Goal: Task Accomplishment & Management: Manage account settings

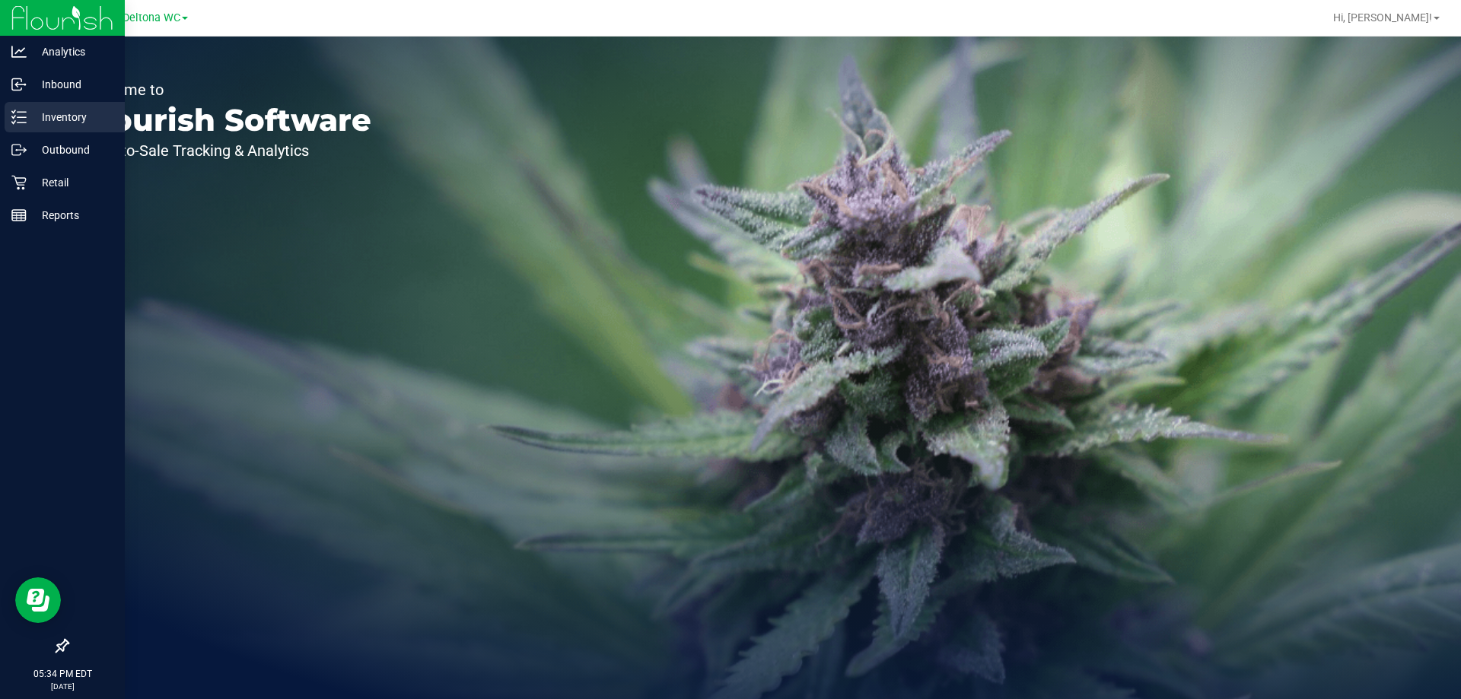
click at [48, 122] on p "Inventory" at bounding box center [72, 117] width 91 height 18
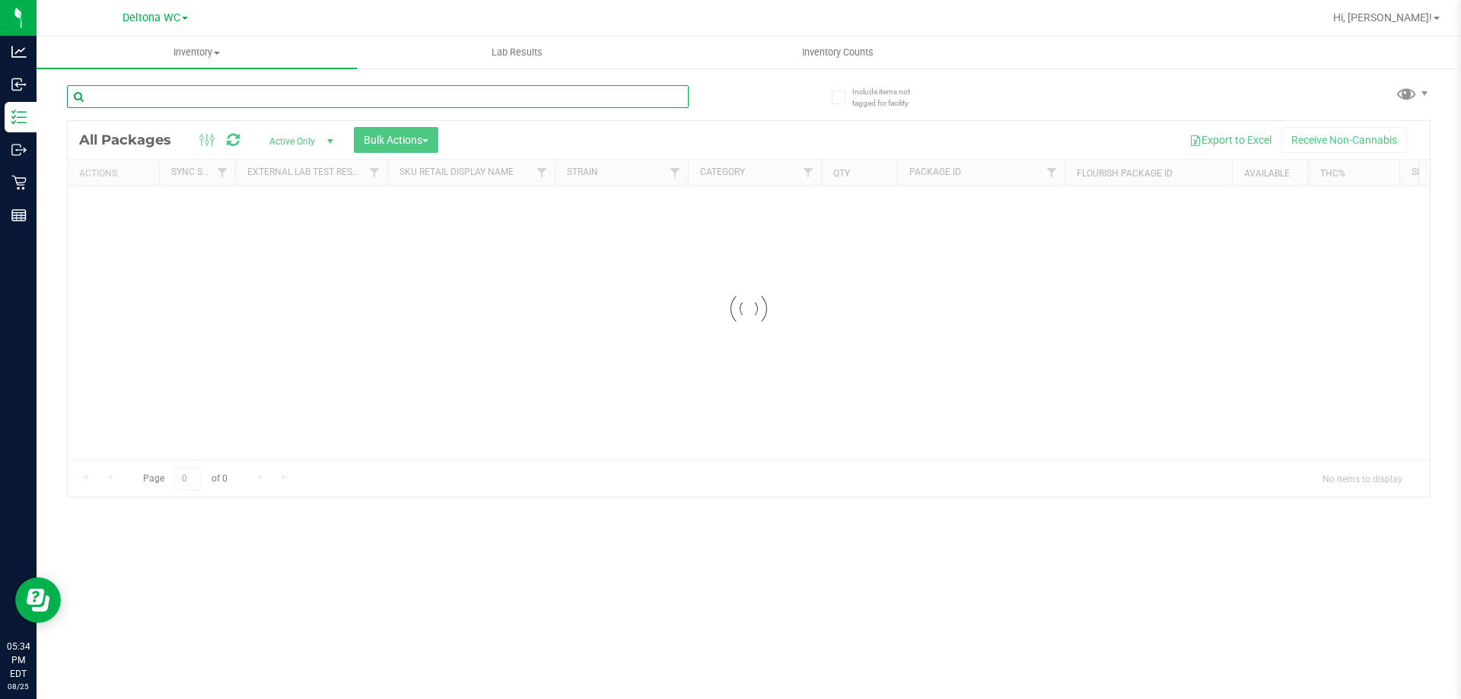
click at [405, 97] on input "text" at bounding box center [378, 96] width 622 height 23
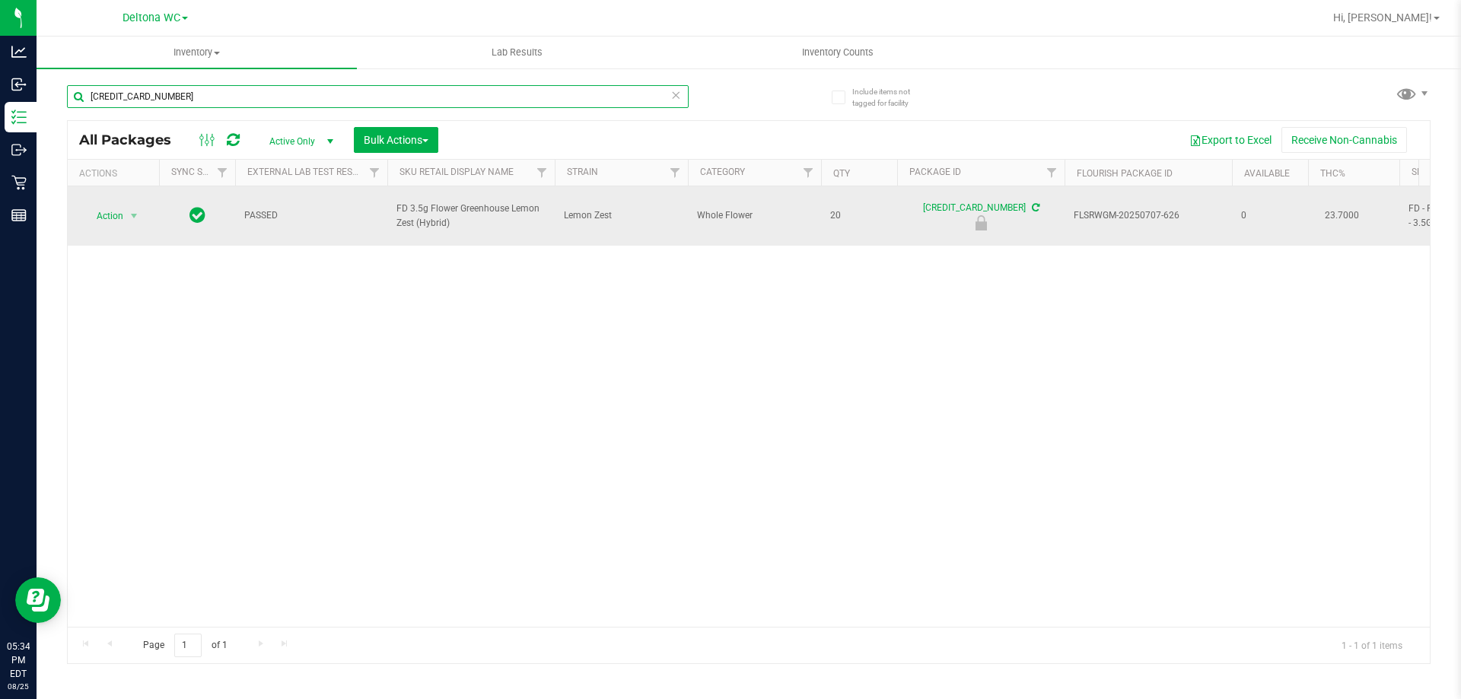
type input "[CREDIT_CARD_NUMBER]"
click at [119, 205] on span "Action" at bounding box center [103, 215] width 41 height 21
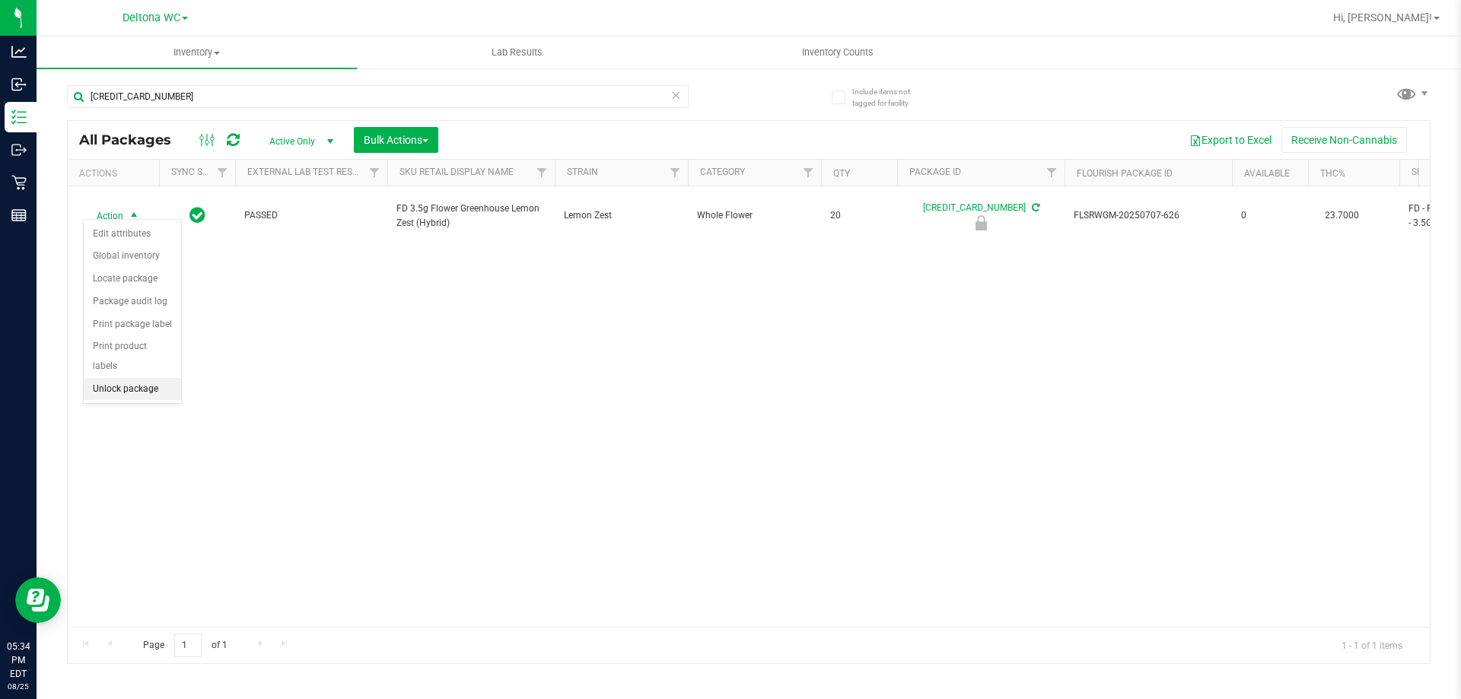
click at [127, 378] on li "Unlock package" at bounding box center [132, 389] width 97 height 23
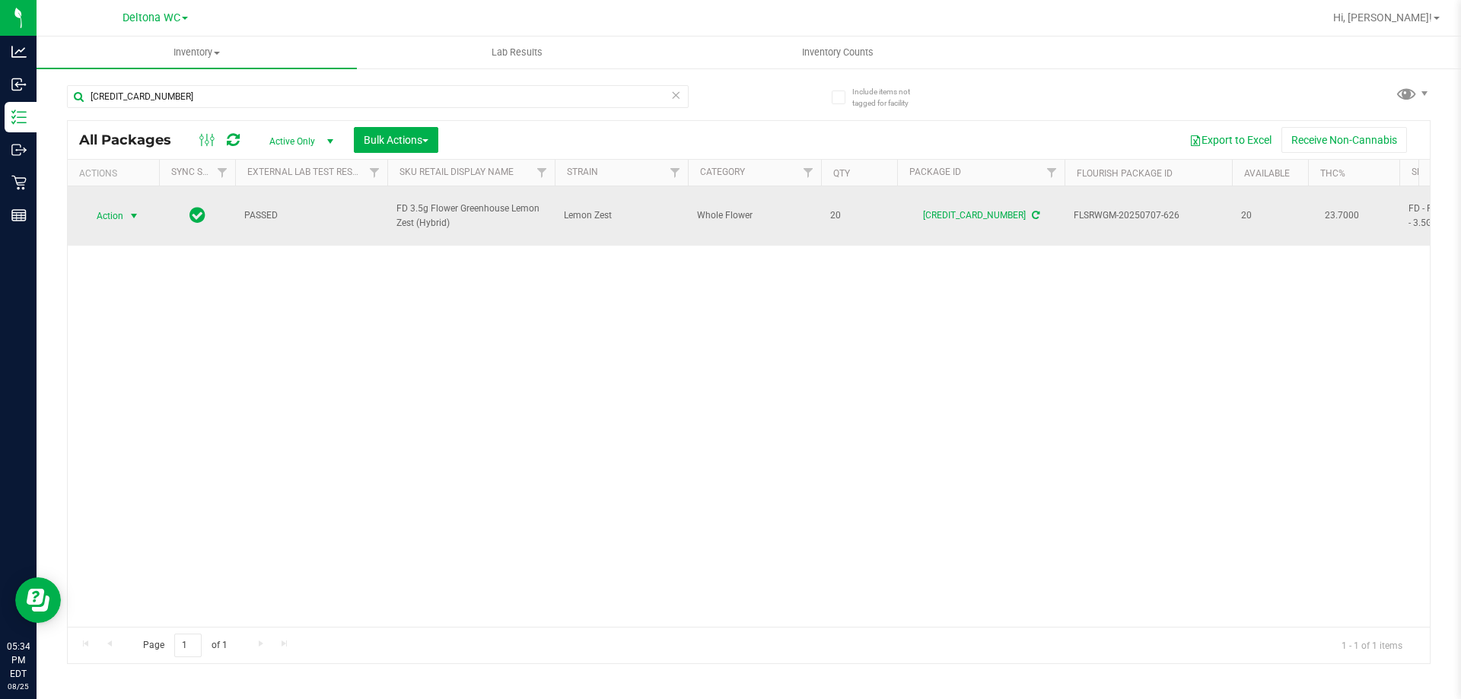
click at [92, 214] on span "Action" at bounding box center [103, 215] width 41 height 21
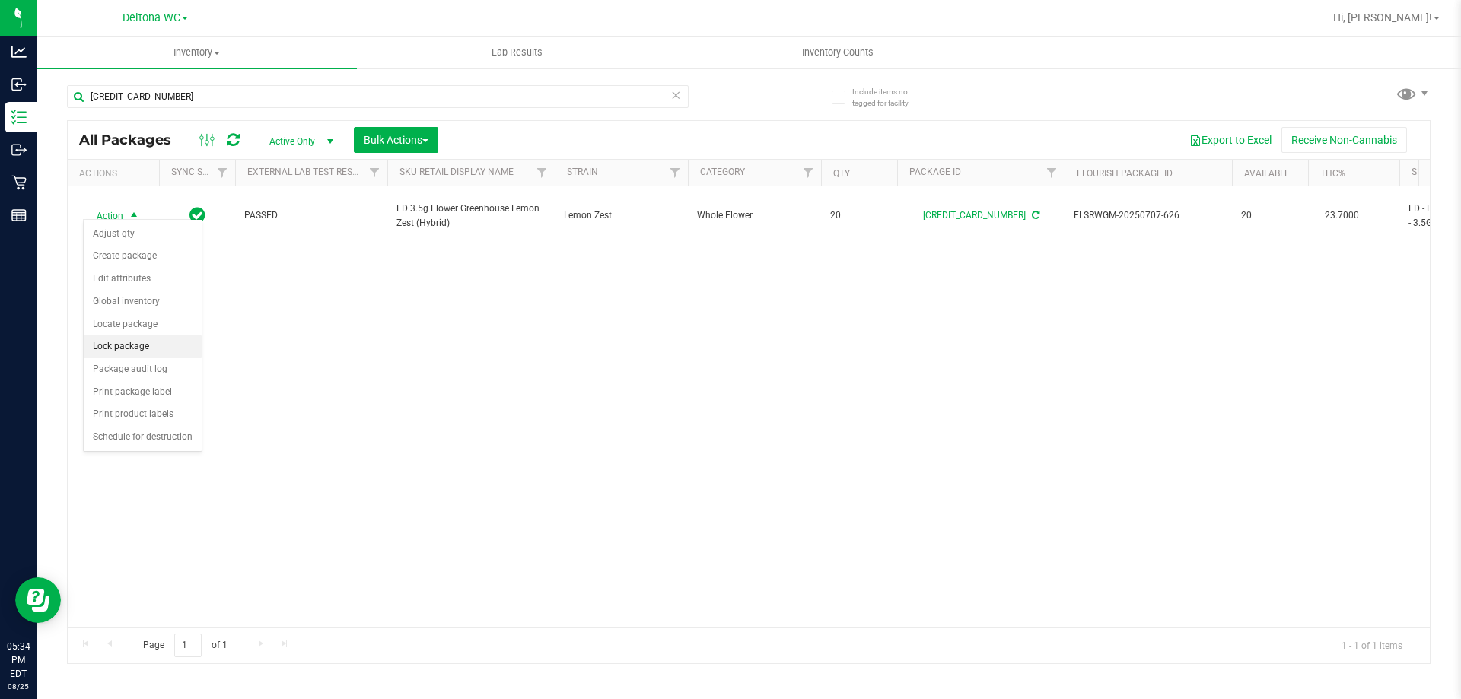
click at [151, 353] on li "Lock package" at bounding box center [143, 346] width 118 height 23
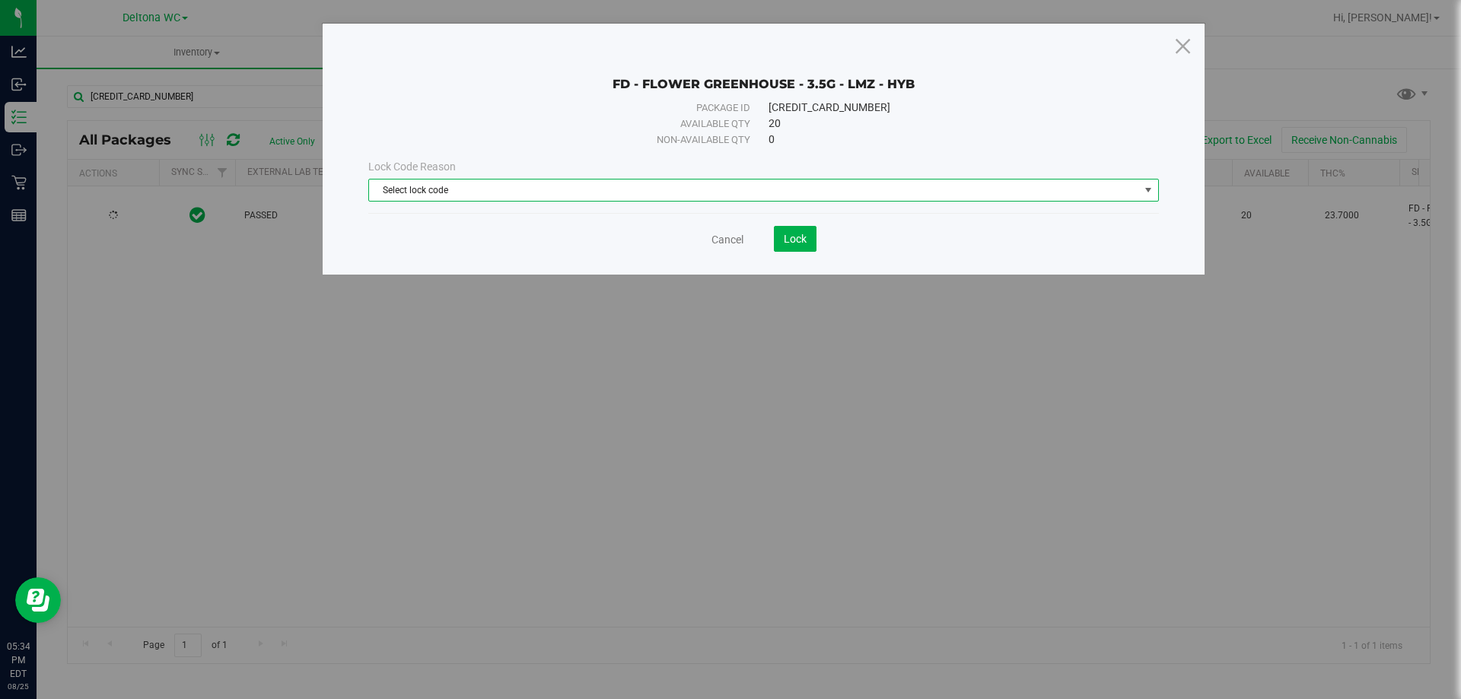
click at [698, 185] on span "Select lock code" at bounding box center [754, 190] width 770 height 21
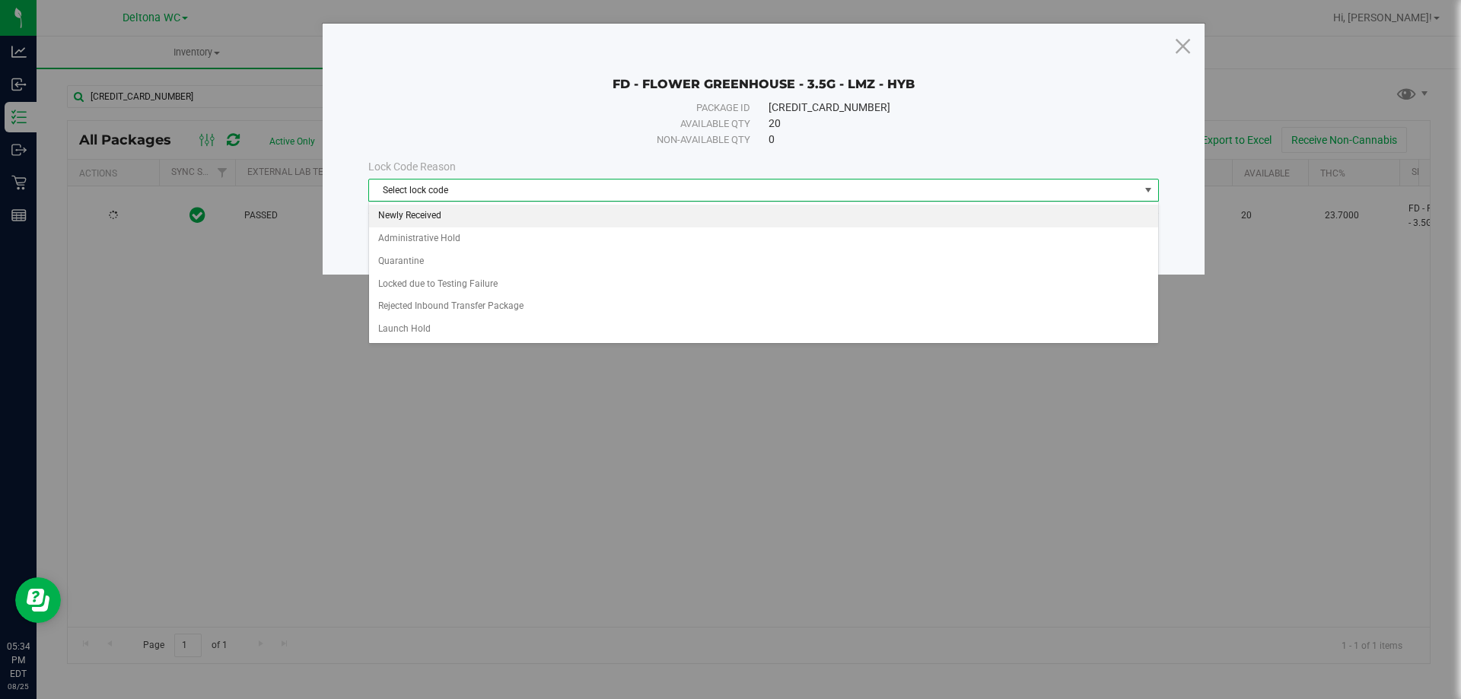
click at [437, 215] on li "Newly Received" at bounding box center [763, 216] width 789 height 23
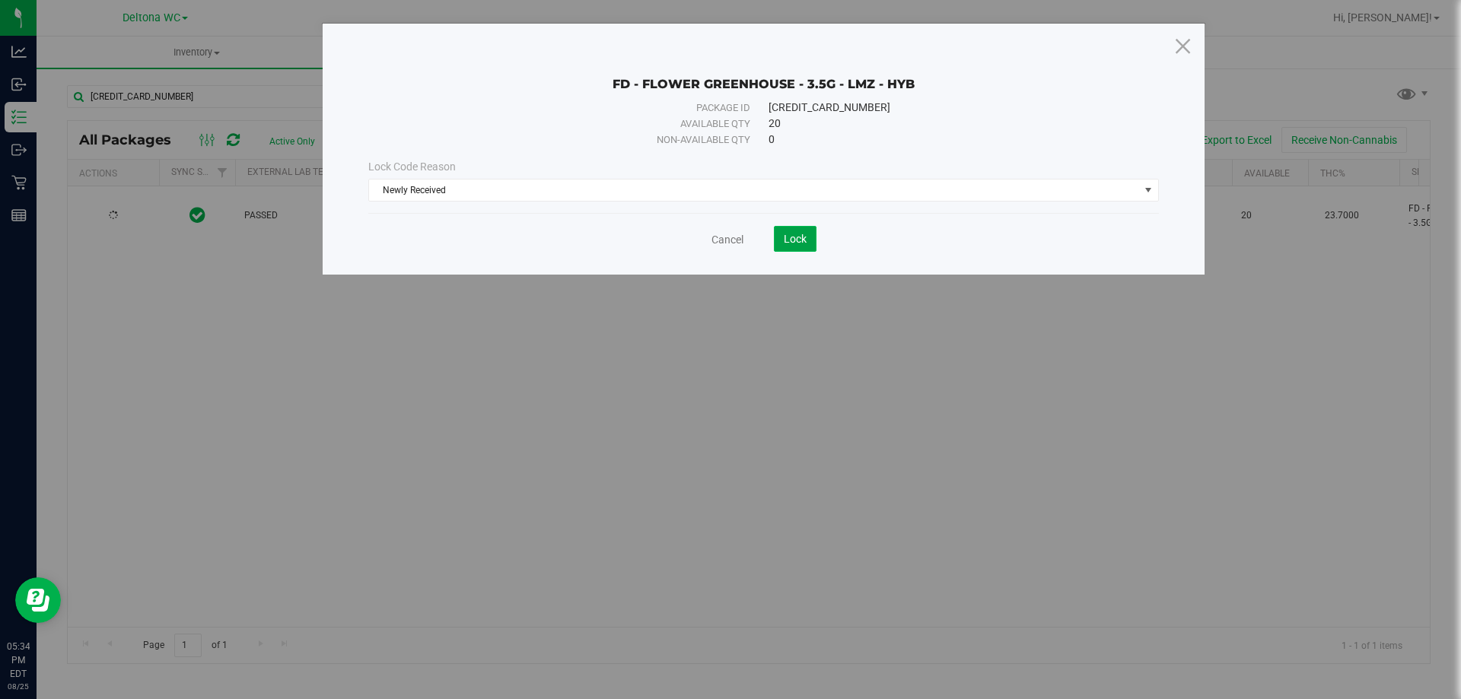
click at [799, 233] on button "Lock" at bounding box center [795, 239] width 43 height 26
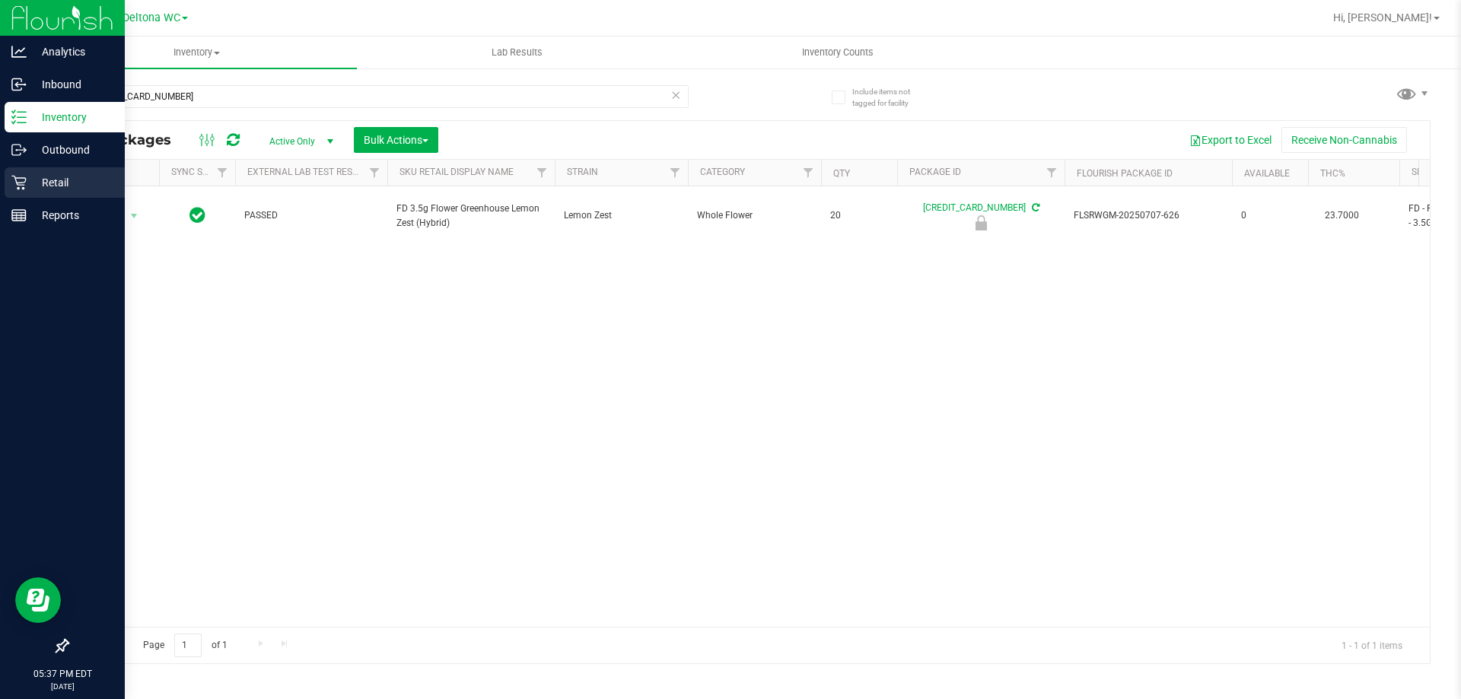
click at [11, 186] on div "Retail" at bounding box center [65, 182] width 120 height 30
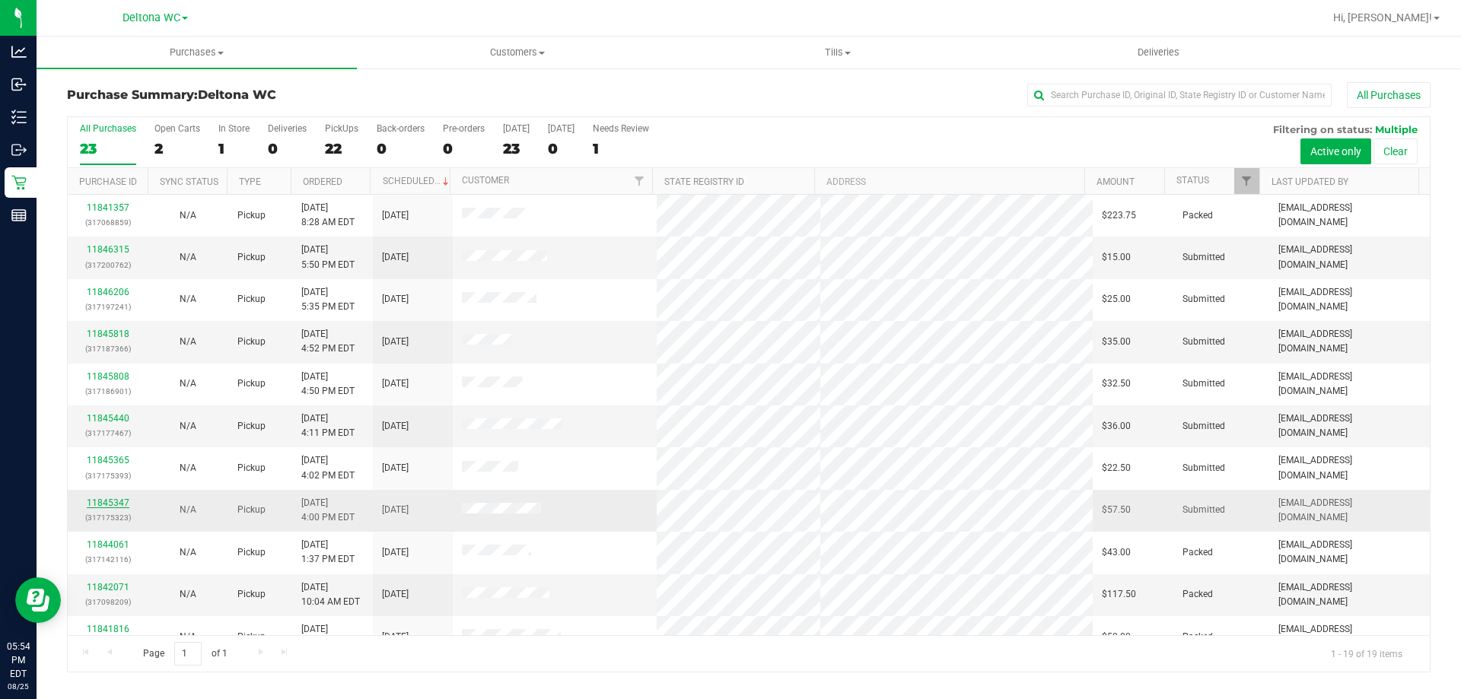
click at [108, 501] on link "11845347" at bounding box center [108, 503] width 43 height 11
click at [124, 500] on link "11845347" at bounding box center [108, 503] width 43 height 11
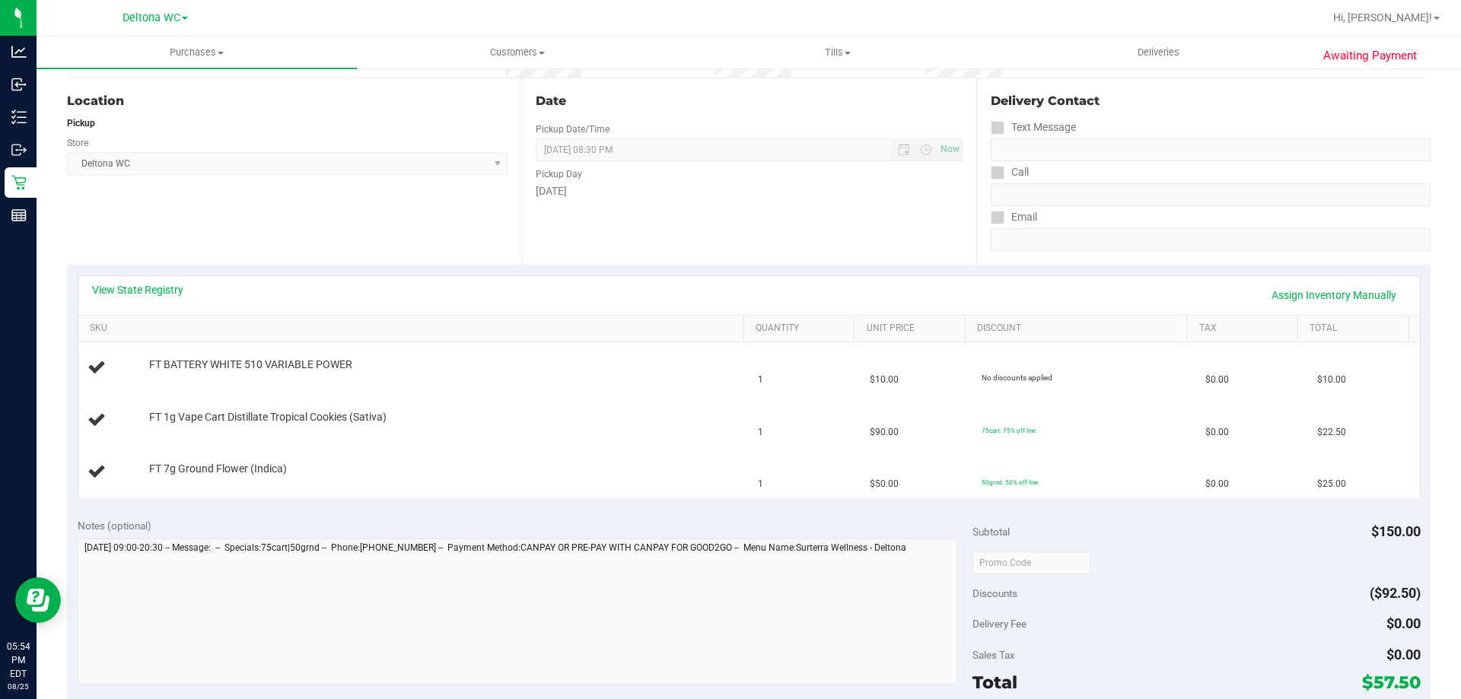
scroll to position [152, 0]
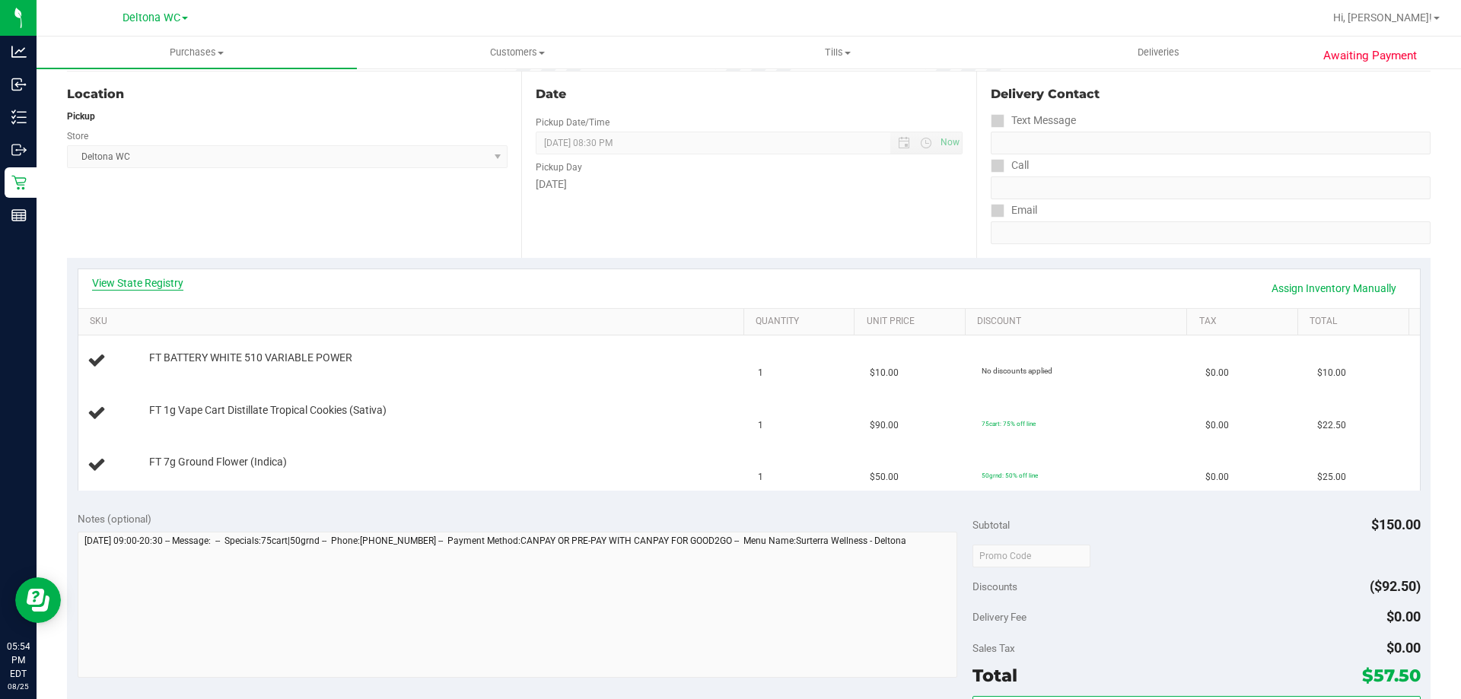
click at [119, 281] on link "View State Registry" at bounding box center [137, 282] width 91 height 15
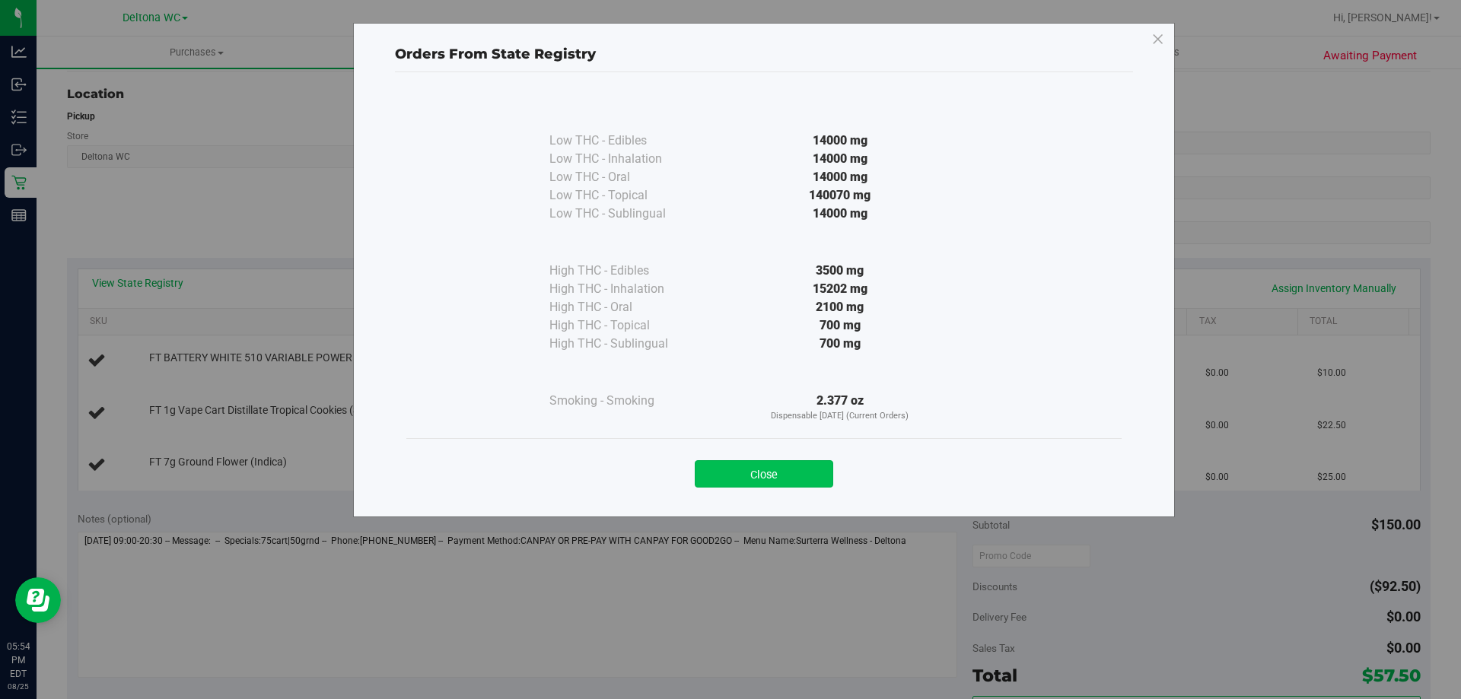
click at [758, 482] on button "Close" at bounding box center [764, 473] width 138 height 27
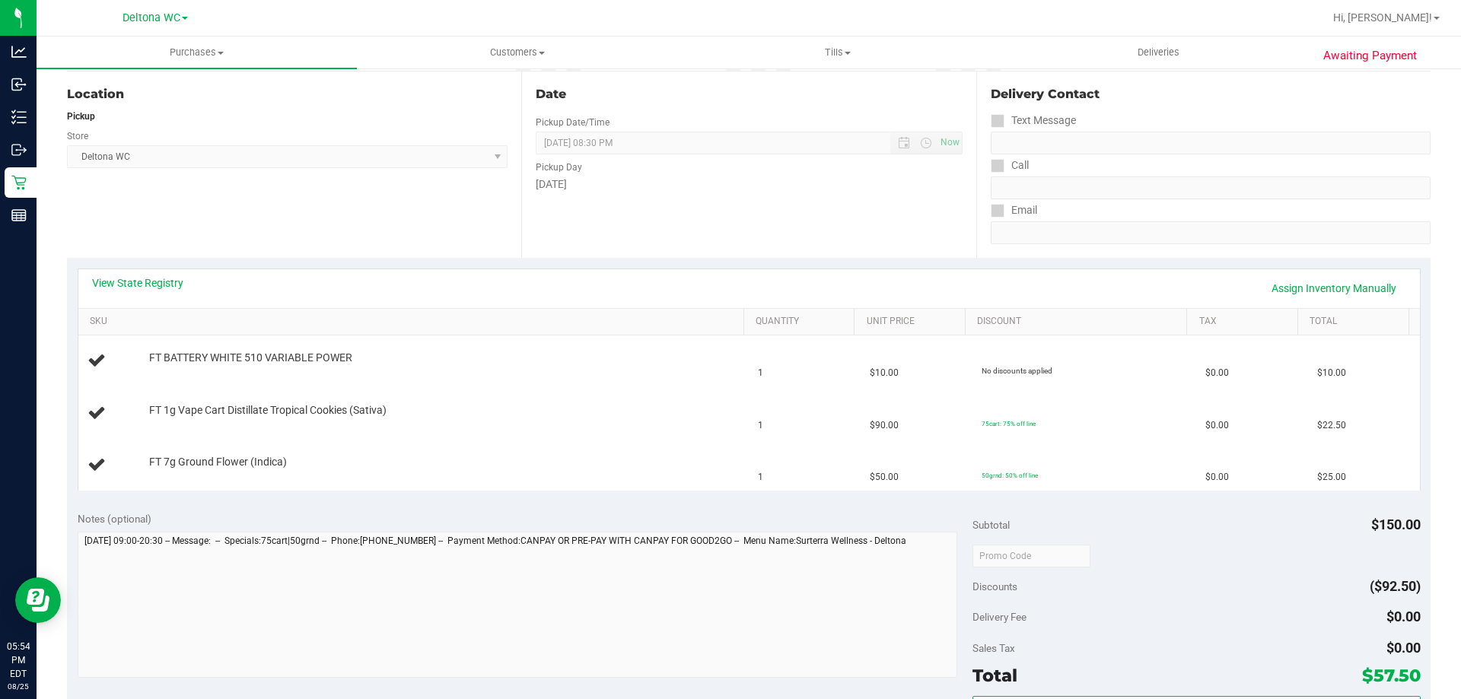
click at [626, 224] on div "Date Pickup Date/Time [DATE] Now [DATE] 08:30 PM Now Pickup Day [DATE]" at bounding box center [748, 165] width 454 height 186
